Goal: Task Accomplishment & Management: Use online tool/utility

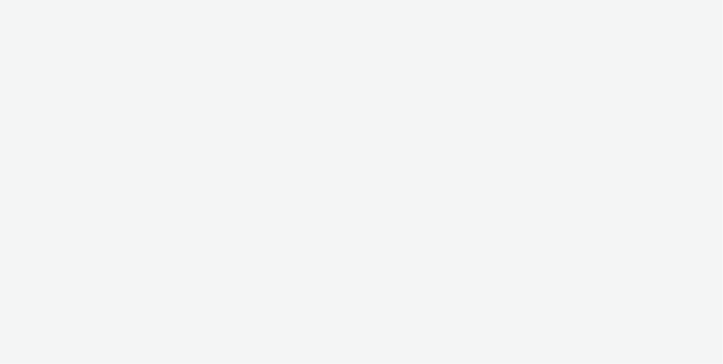
select select "8fbd4ba4-baee-43da-beb6-eb40ed677ab1"
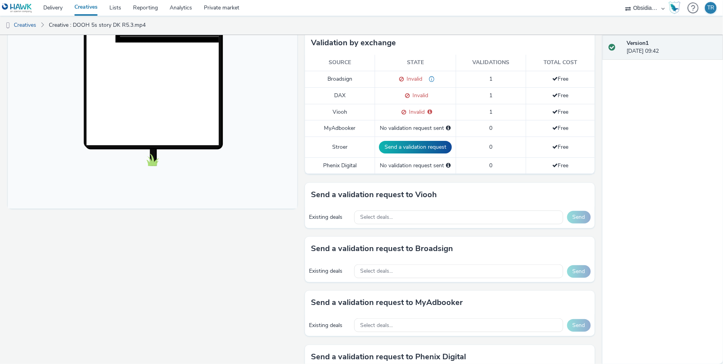
scroll to position [200, 0]
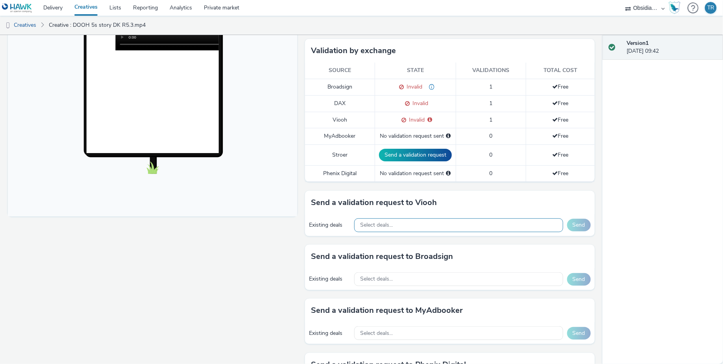
click at [389, 224] on span "Select deals..." at bounding box center [377, 225] width 33 height 7
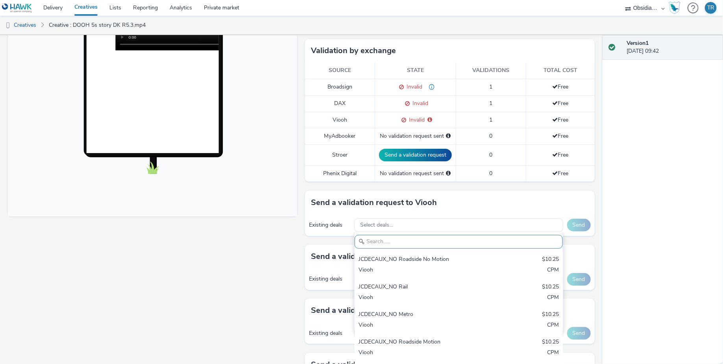
click at [243, 256] on div "Fullscreen" at bounding box center [154, 232] width 293 height 676
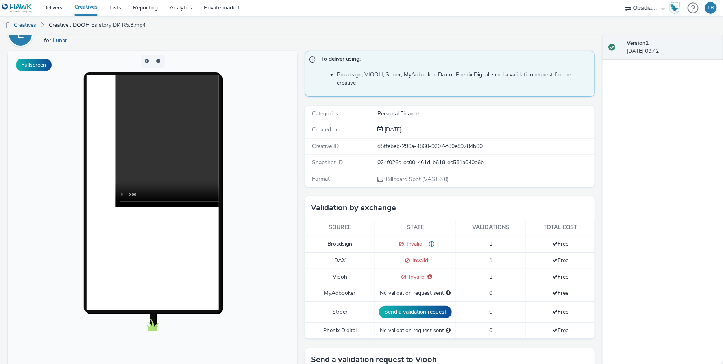
scroll to position [32, 0]
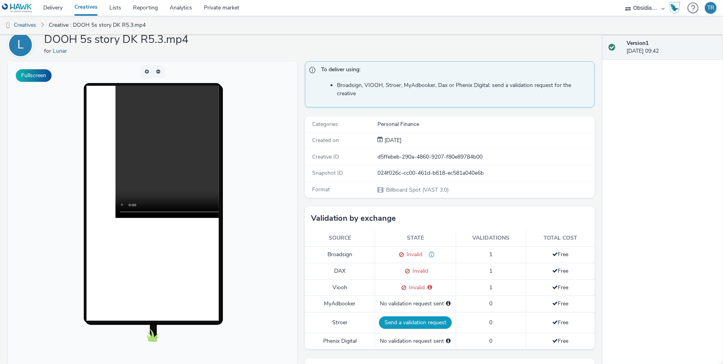
click at [411, 322] on button "Send a validation request" at bounding box center [415, 323] width 73 height 13
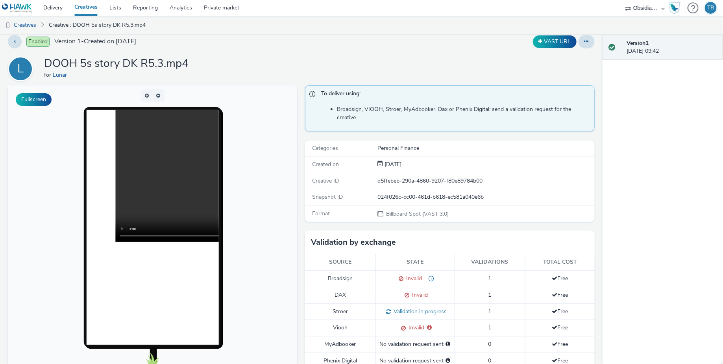
scroll to position [17, 0]
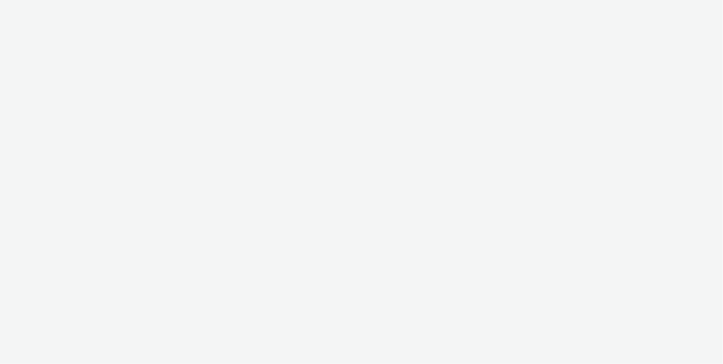
select select "8fbd4ba4-baee-43da-beb6-eb40ed677ab1"
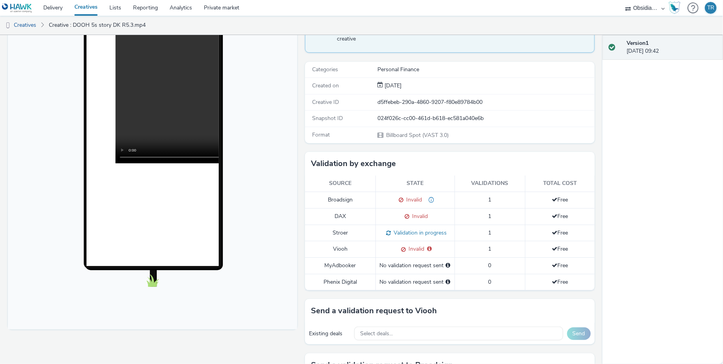
scroll to position [94, 0]
